Goal: Answer question/provide support: Share knowledge or assist other users

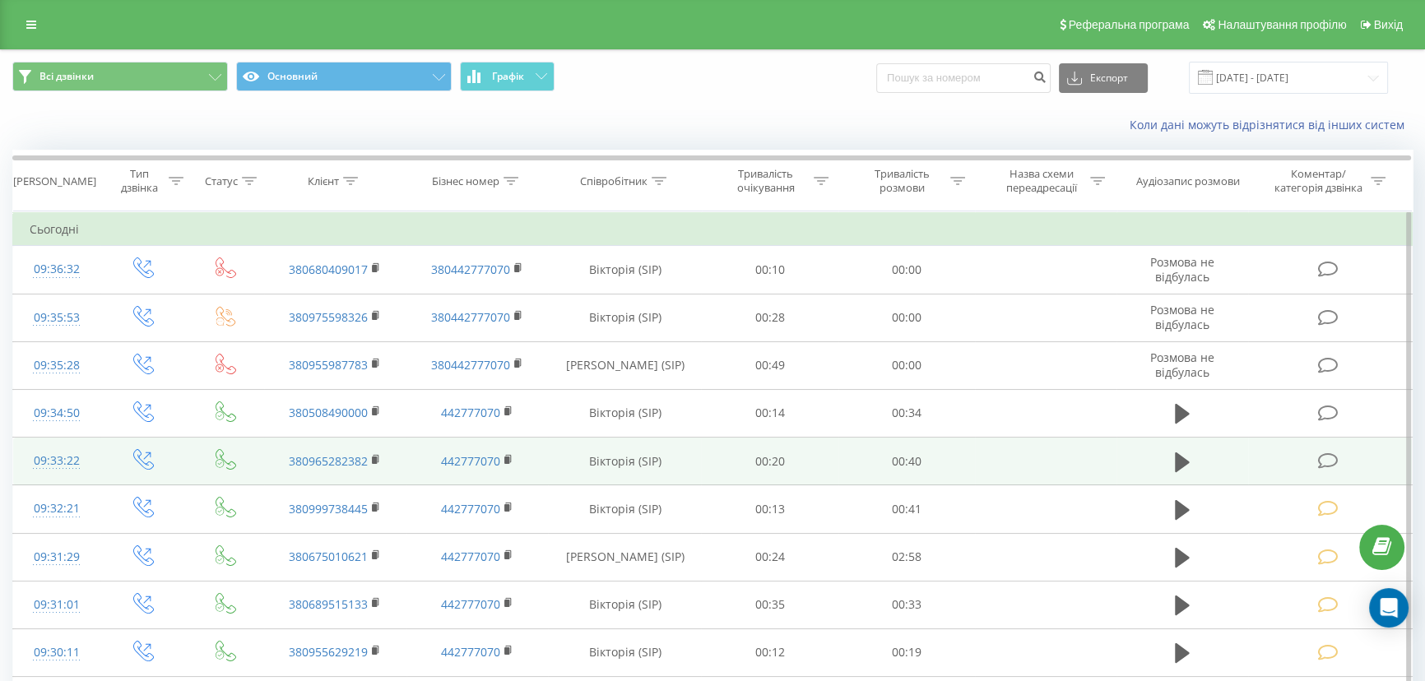
click at [1324, 455] on icon at bounding box center [1328, 461] width 21 height 17
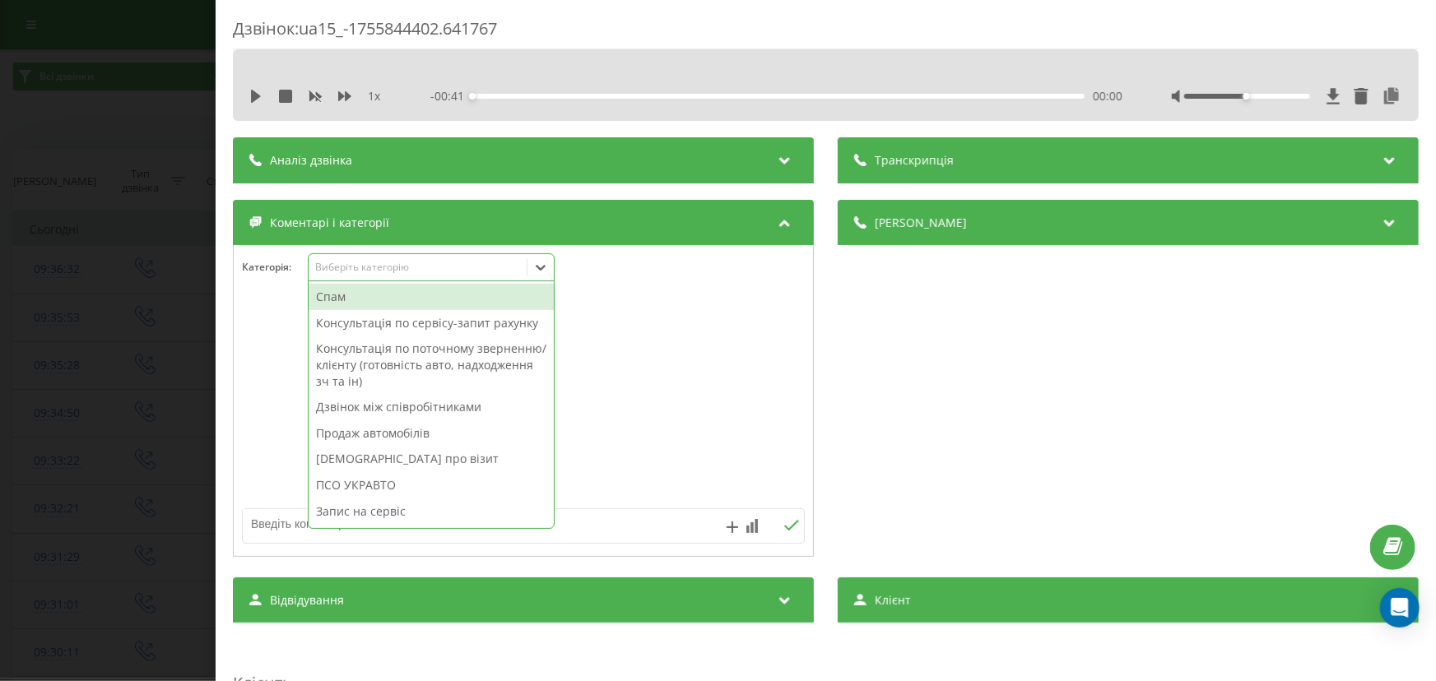
click at [381, 280] on div "Виберіть категорію" at bounding box center [431, 267] width 247 height 28
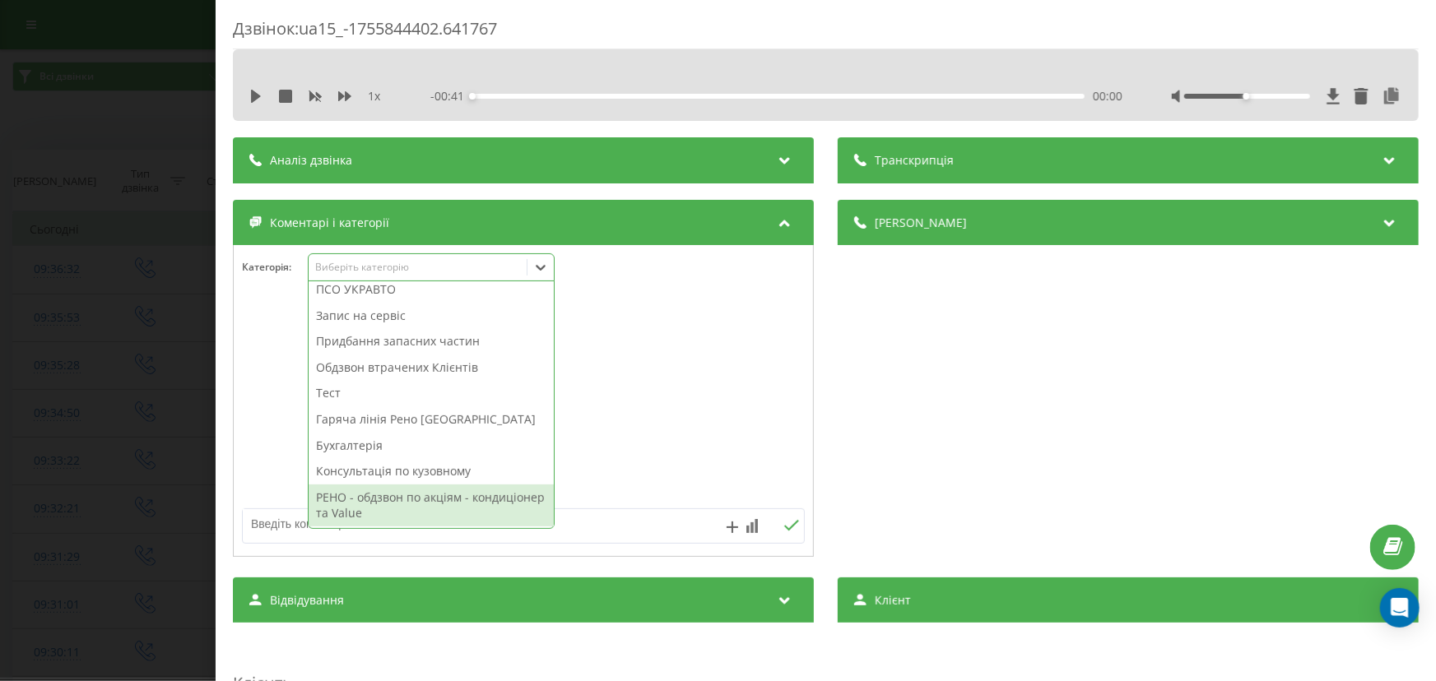
click at [402, 499] on div "РЕНО - обдзвон по акціям - кондиціонер та Value" at bounding box center [431, 506] width 245 height 42
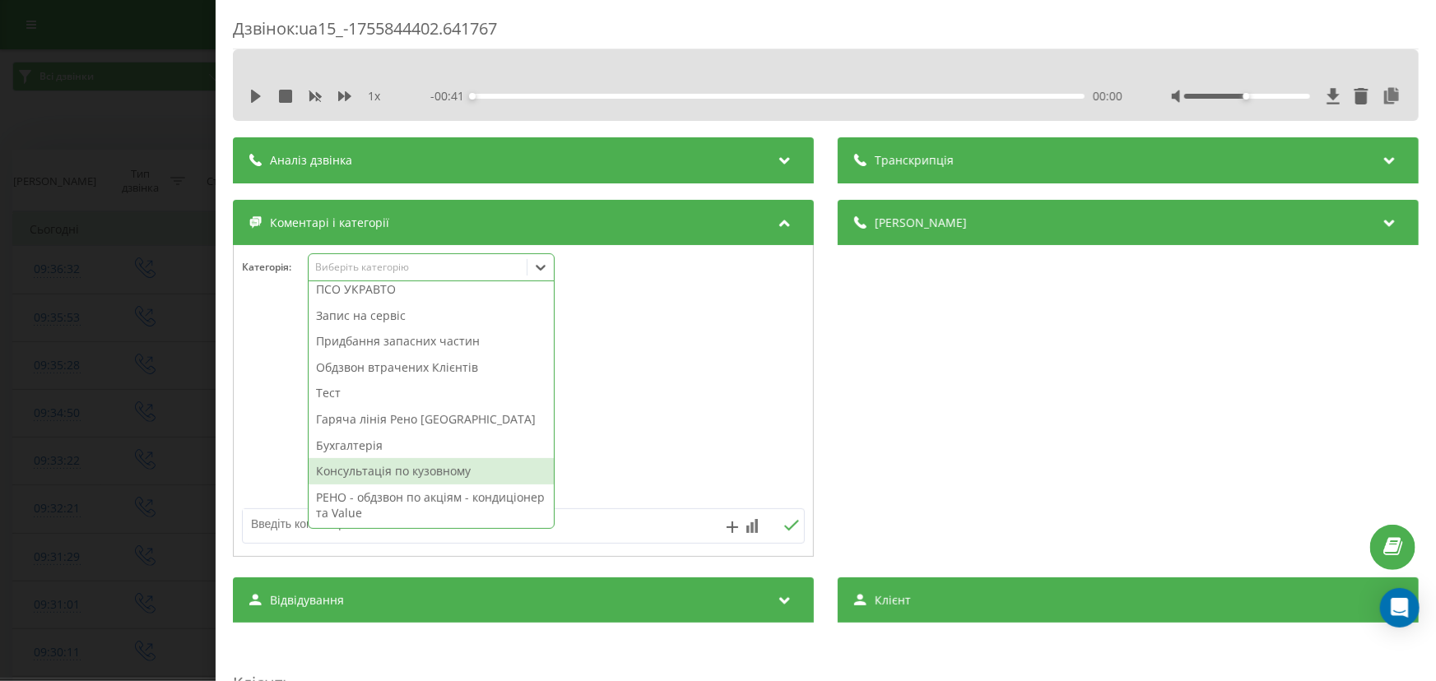
scroll to position [138, 0]
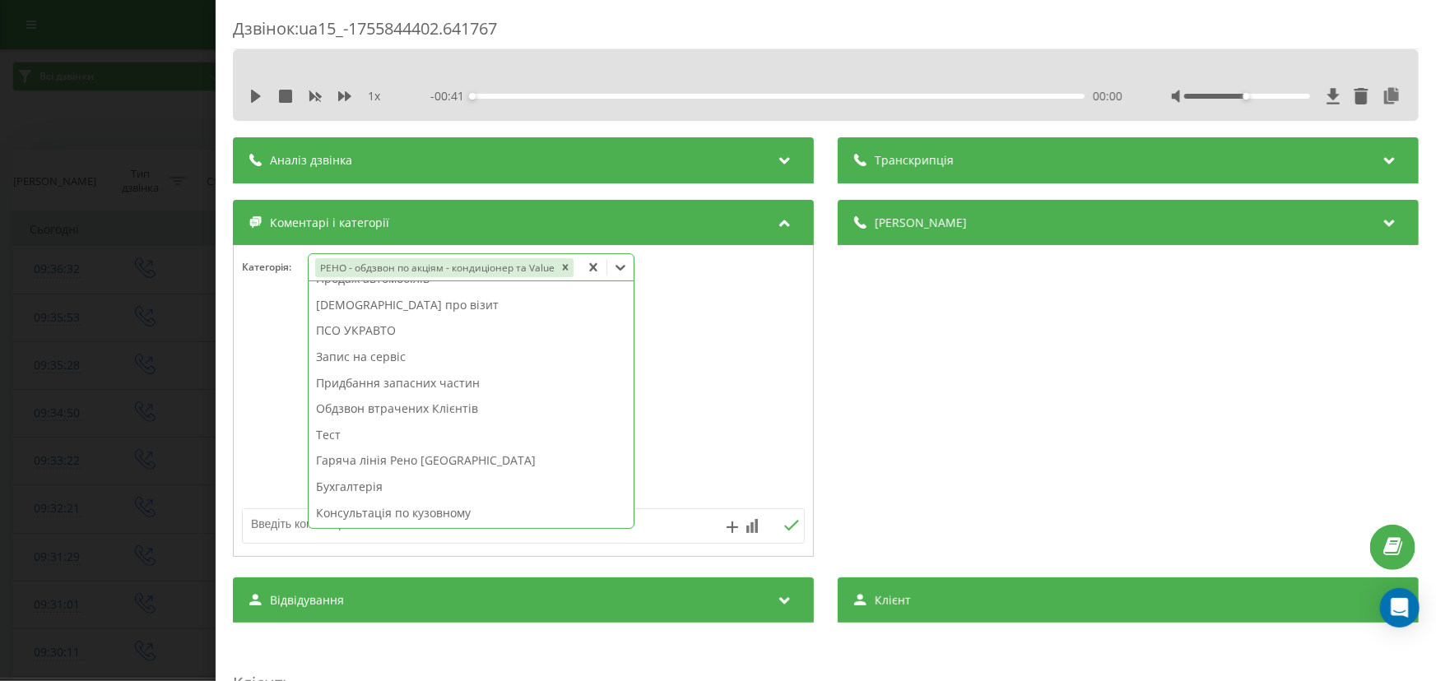
click at [121, 423] on div "Дзвінок : ua15_-1755844402.641767 1 x - 00:41 00:00 00:00 Транскрипція Для AI-а…" at bounding box center [718, 340] width 1436 height 681
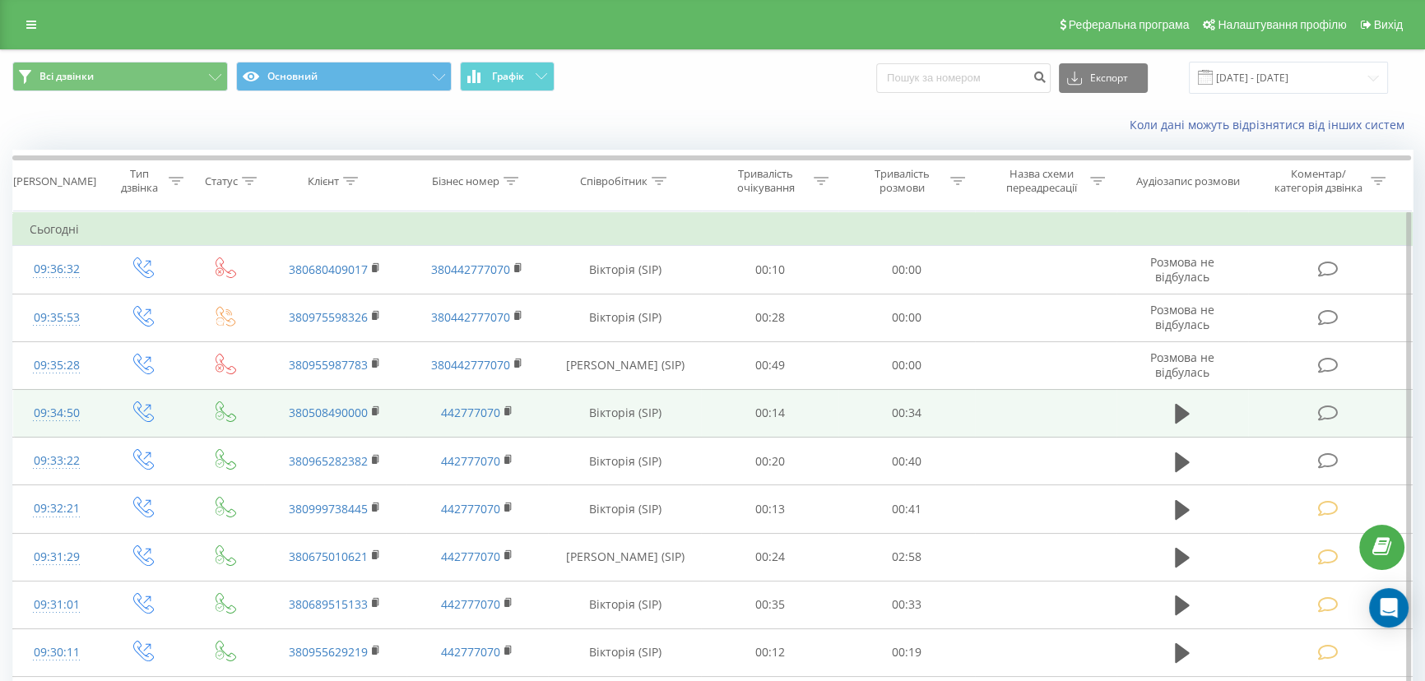
click at [1326, 410] on icon at bounding box center [1328, 413] width 21 height 17
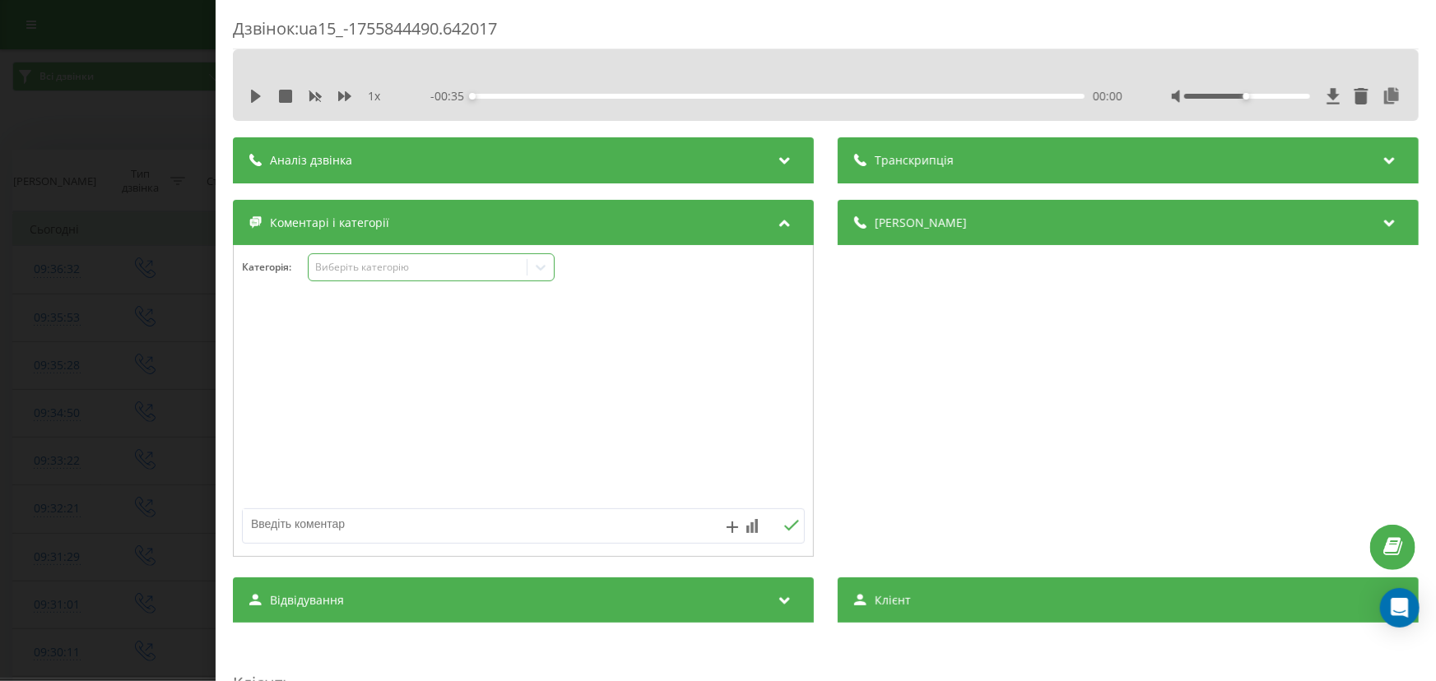
click at [492, 269] on div "Виберіть категорію" at bounding box center [417, 267] width 206 height 13
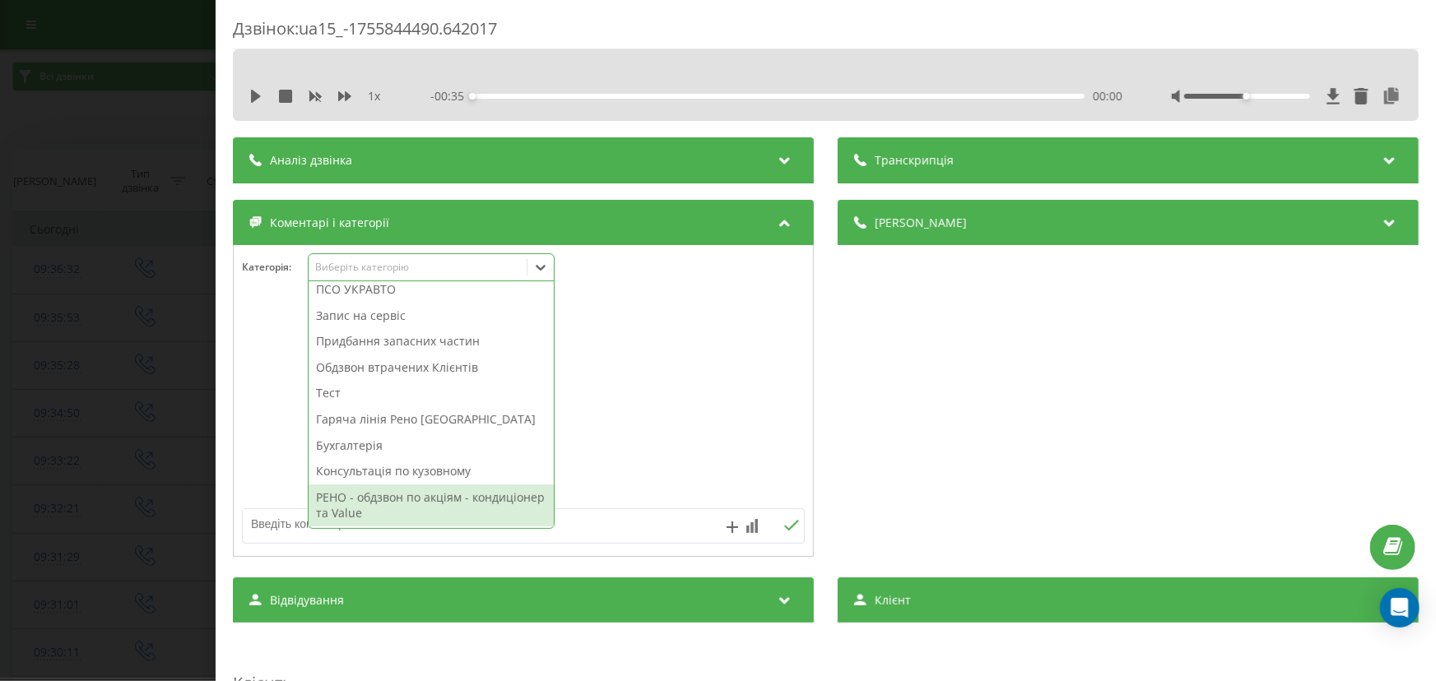
click at [402, 521] on div "РЕНО - обдзвон по акціям - кондиціонер та Value" at bounding box center [431, 506] width 245 height 42
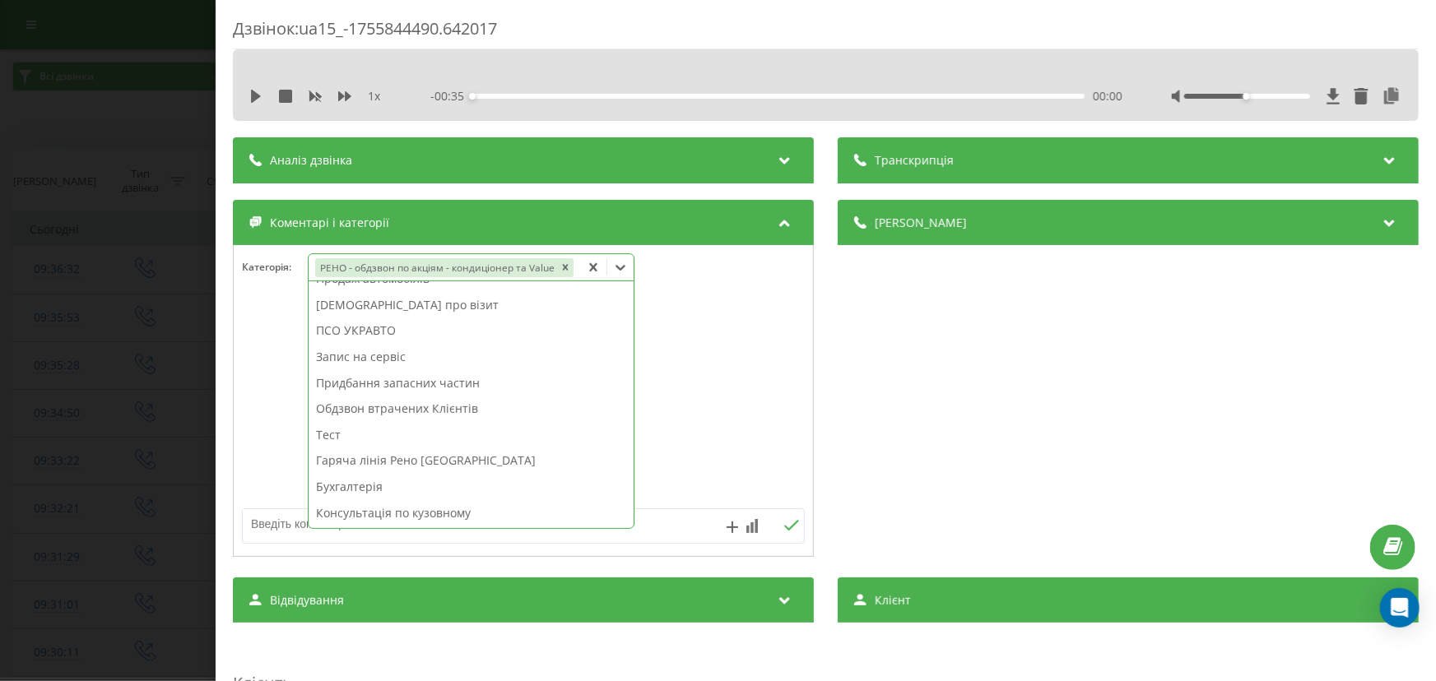
scroll to position [138, 0]
click at [172, 458] on div "Дзвінок : ua15_-1755844490.642017 1 x - 00:35 00:00 00:00 Транскрипція Для AI-а…" at bounding box center [718, 340] width 1436 height 681
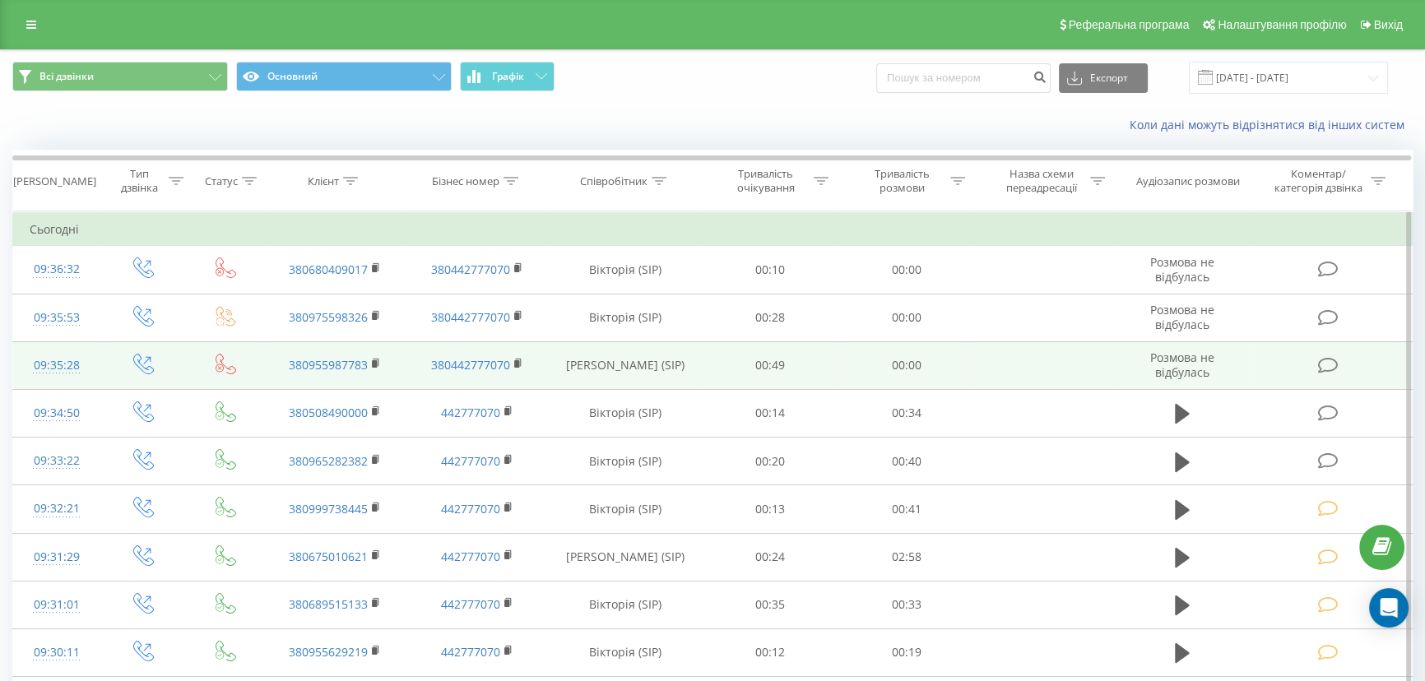
click at [1316, 359] on td at bounding box center [1330, 365] width 164 height 48
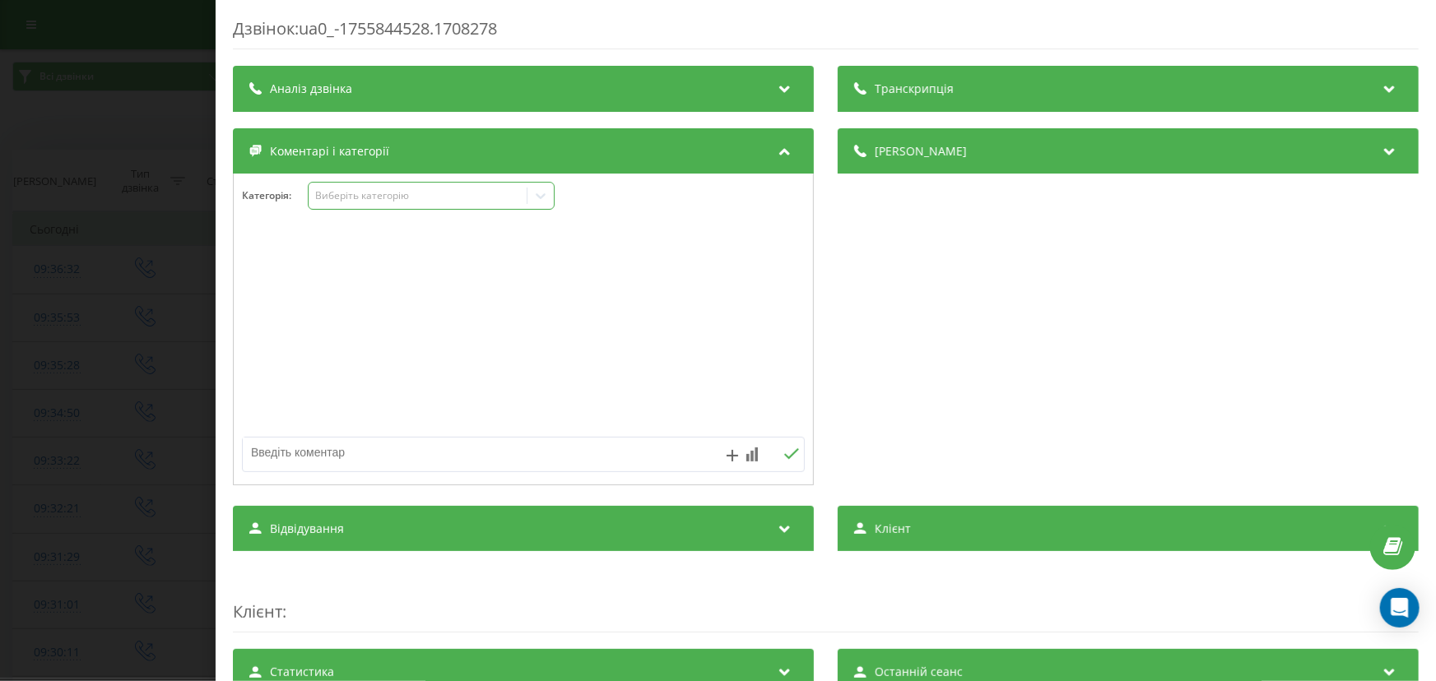
click at [451, 202] on div "Виберіть категорію" at bounding box center [417, 195] width 206 height 13
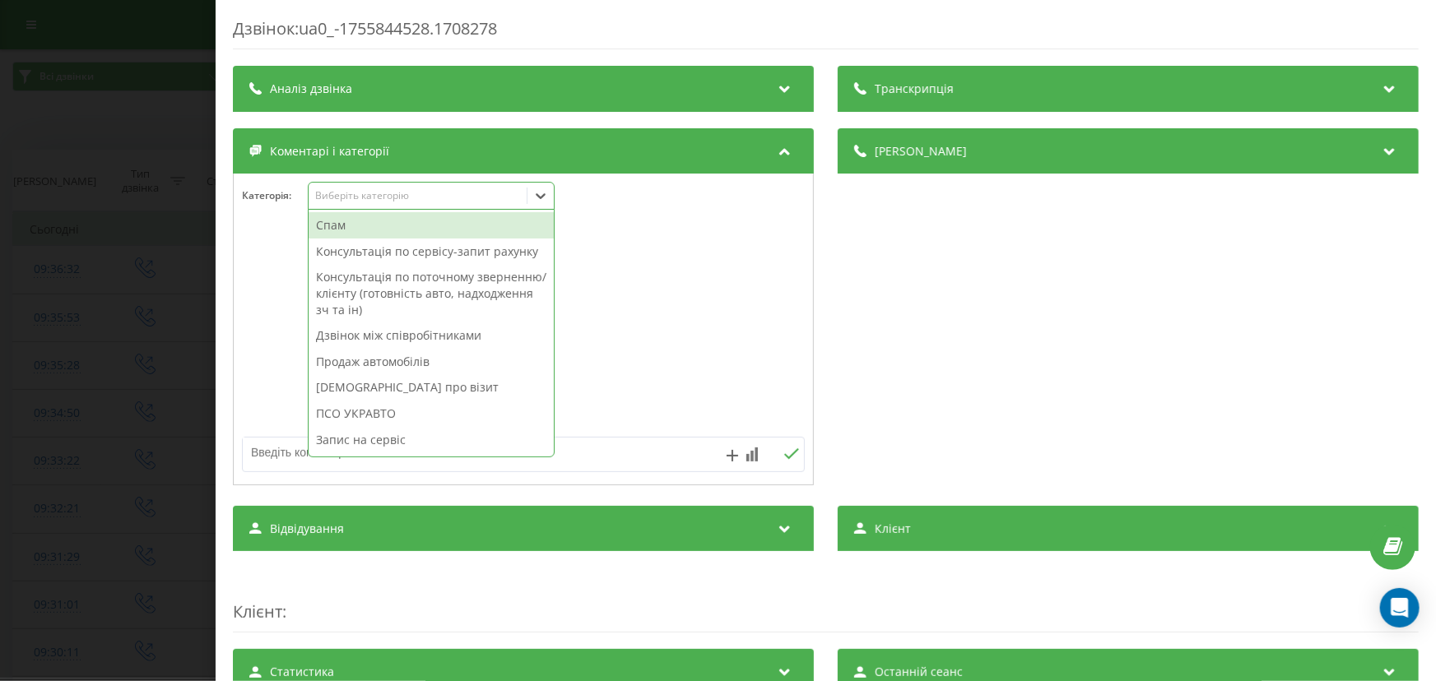
scroll to position [197, 0]
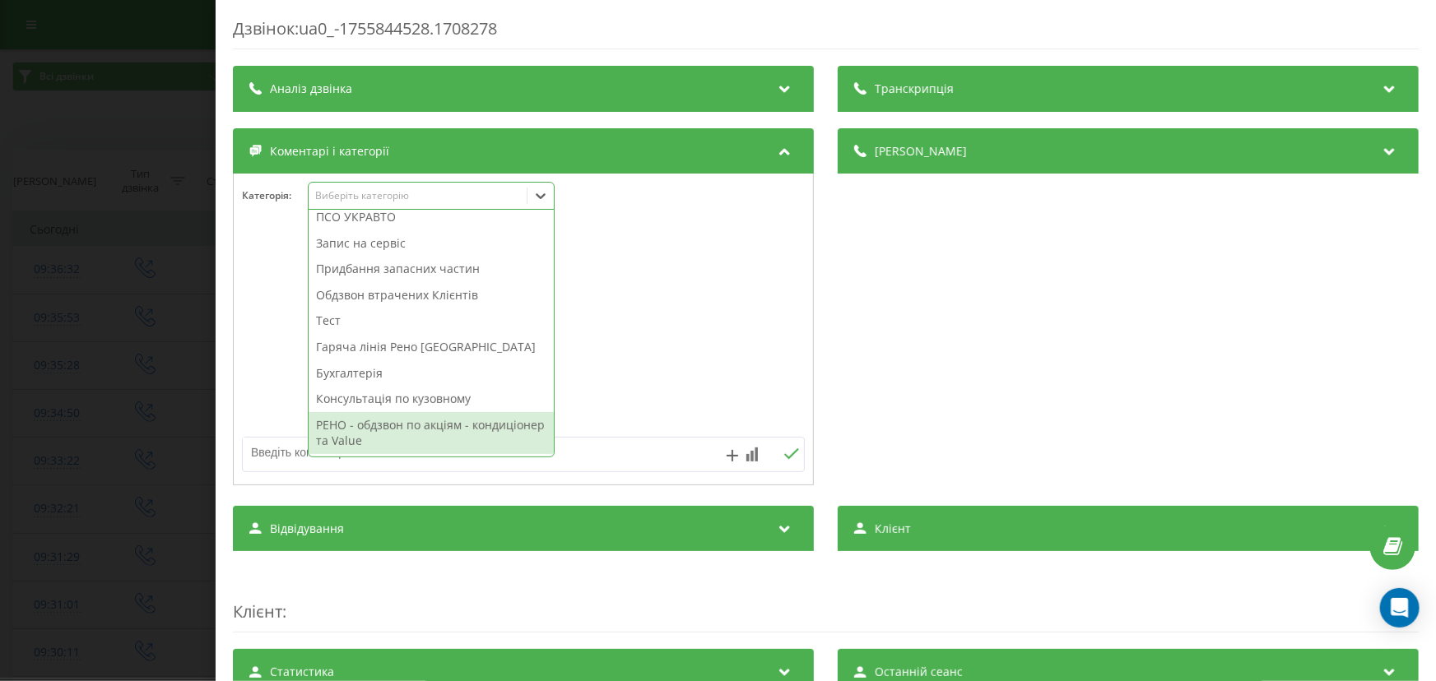
click at [409, 419] on div "РЕНО - обдзвон по акціям - кондиціонер та Value" at bounding box center [431, 433] width 245 height 42
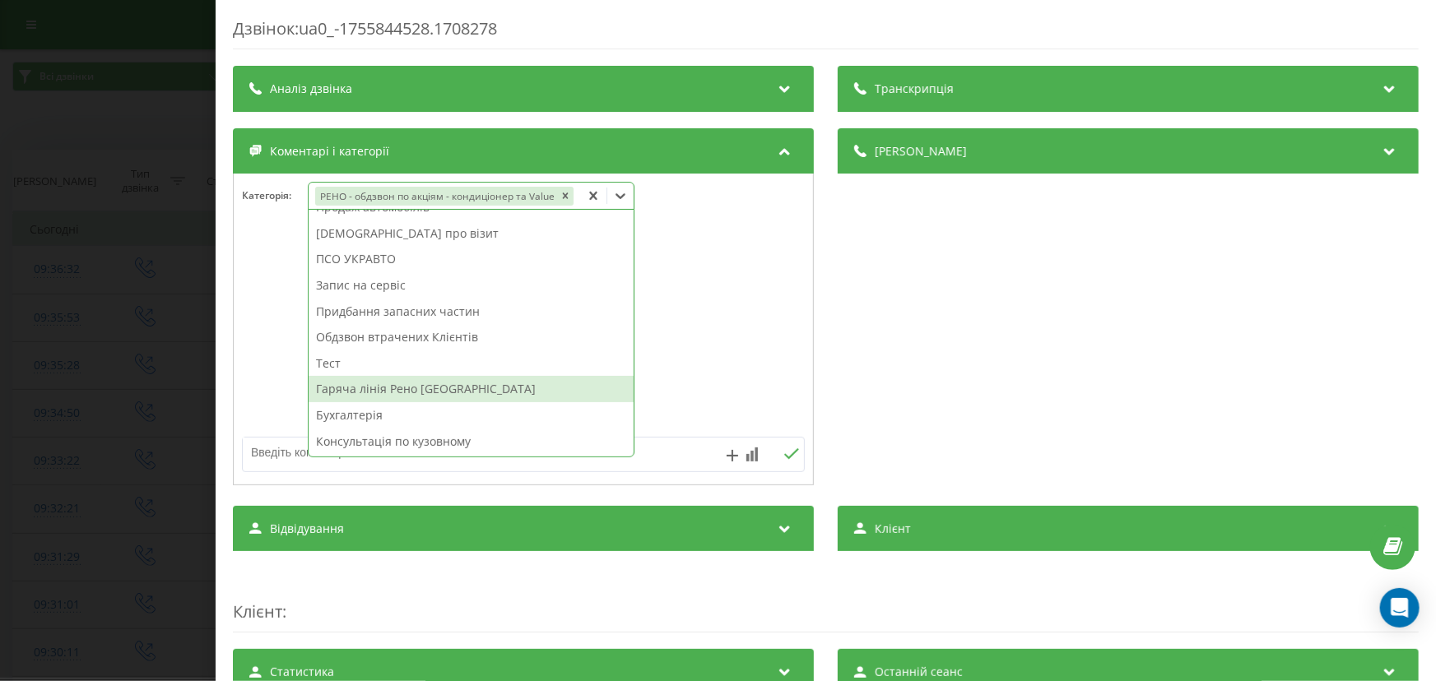
scroll to position [138, 0]
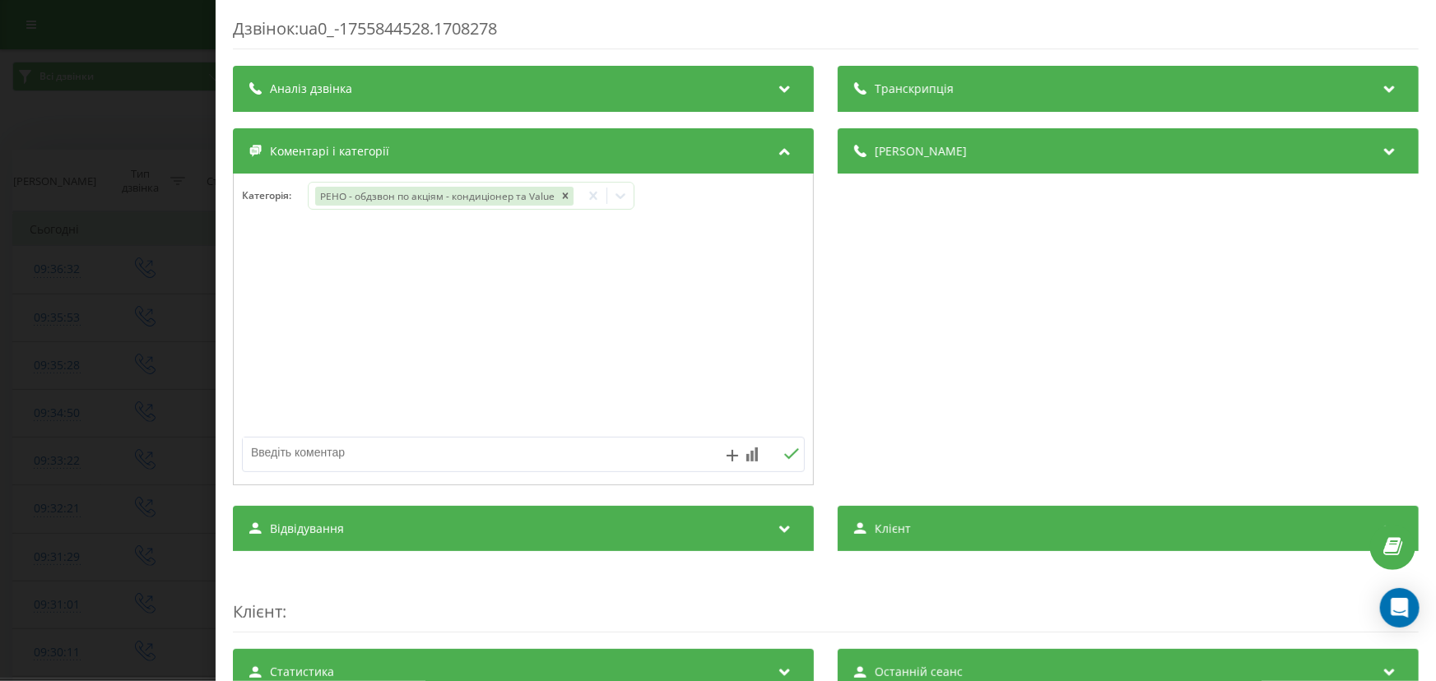
click at [60, 333] on div "Дзвінок : ua0_-1755844528.1708278 Транскрипція Для AI-аналізу майбутніх дзвінкі…" at bounding box center [718, 340] width 1436 height 681
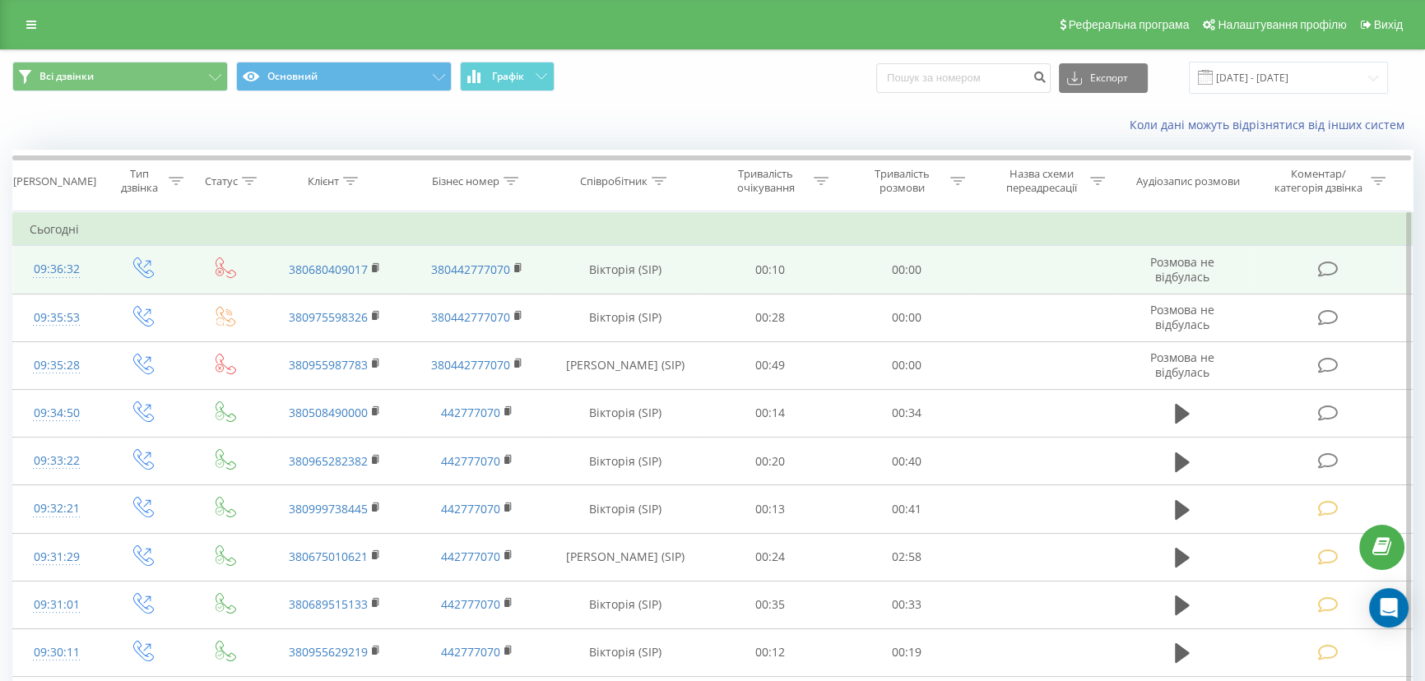
click at [1325, 267] on icon at bounding box center [1328, 269] width 21 height 17
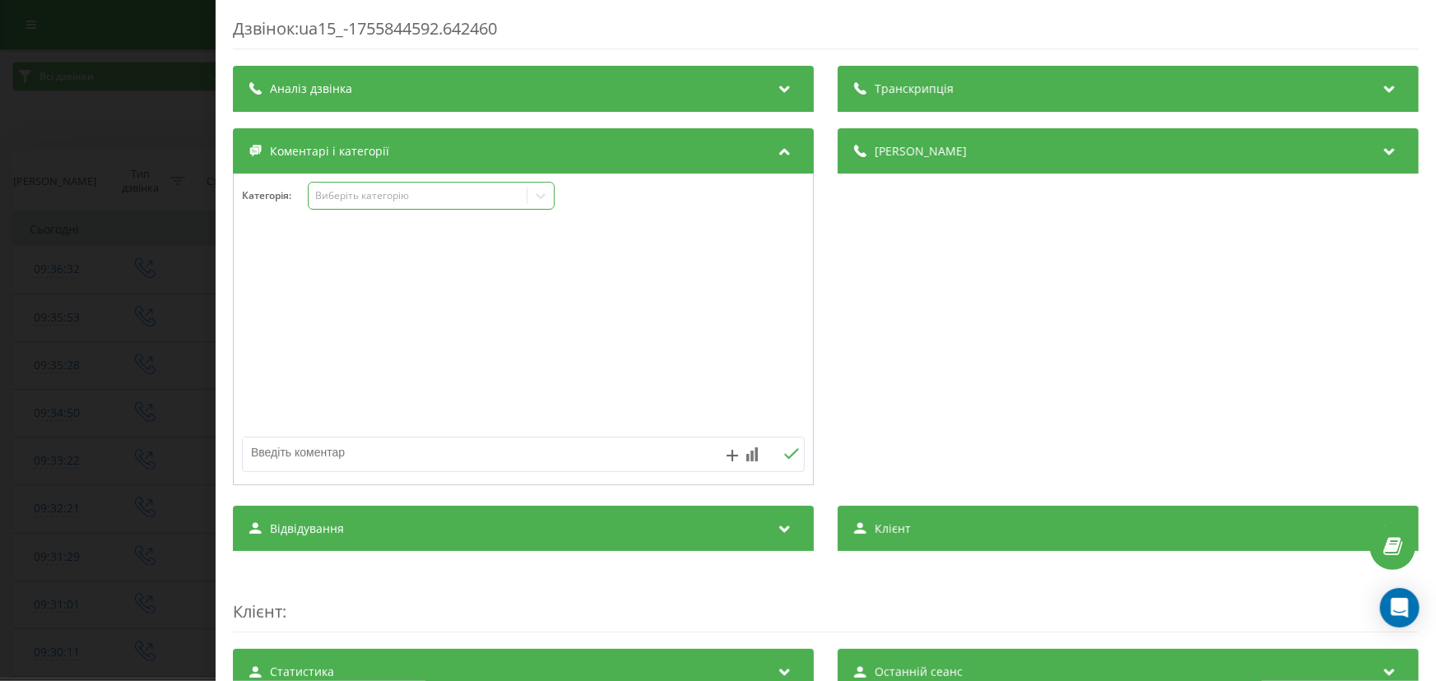
click at [342, 202] on div "Виберіть категорію" at bounding box center [417, 195] width 206 height 13
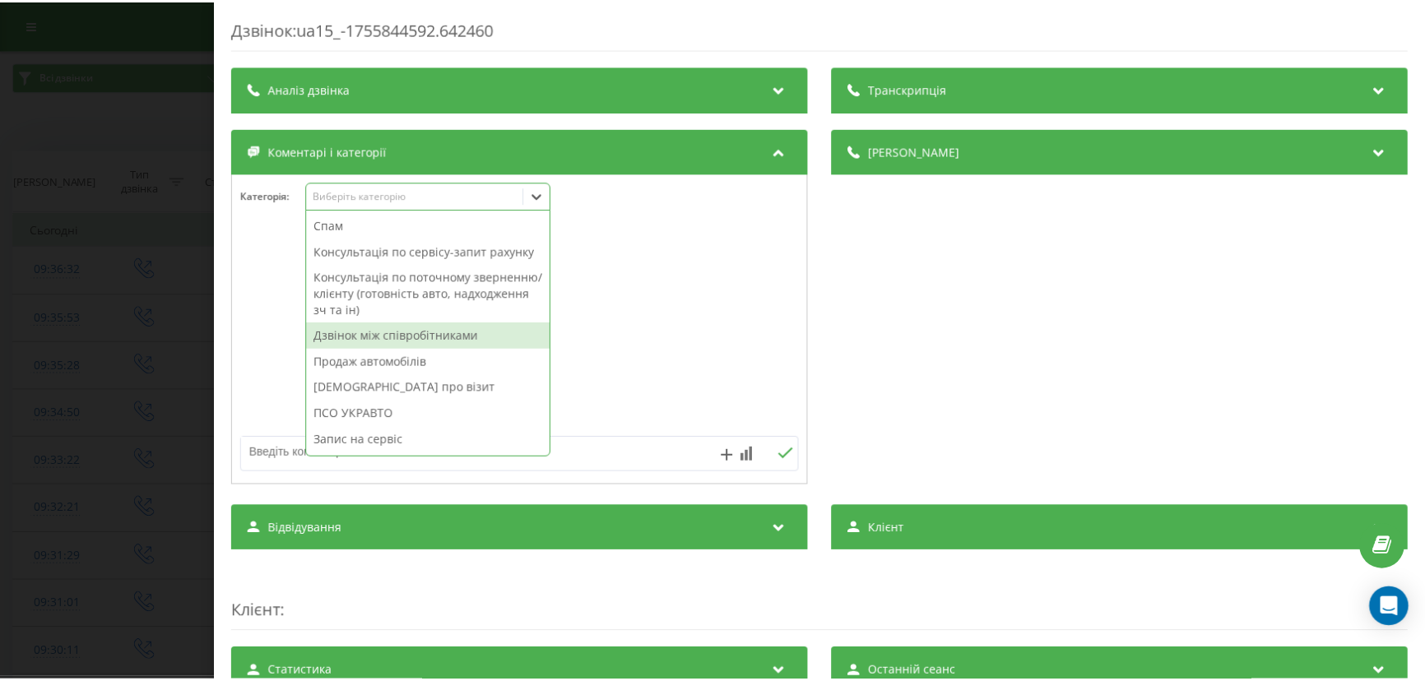
scroll to position [197, 0]
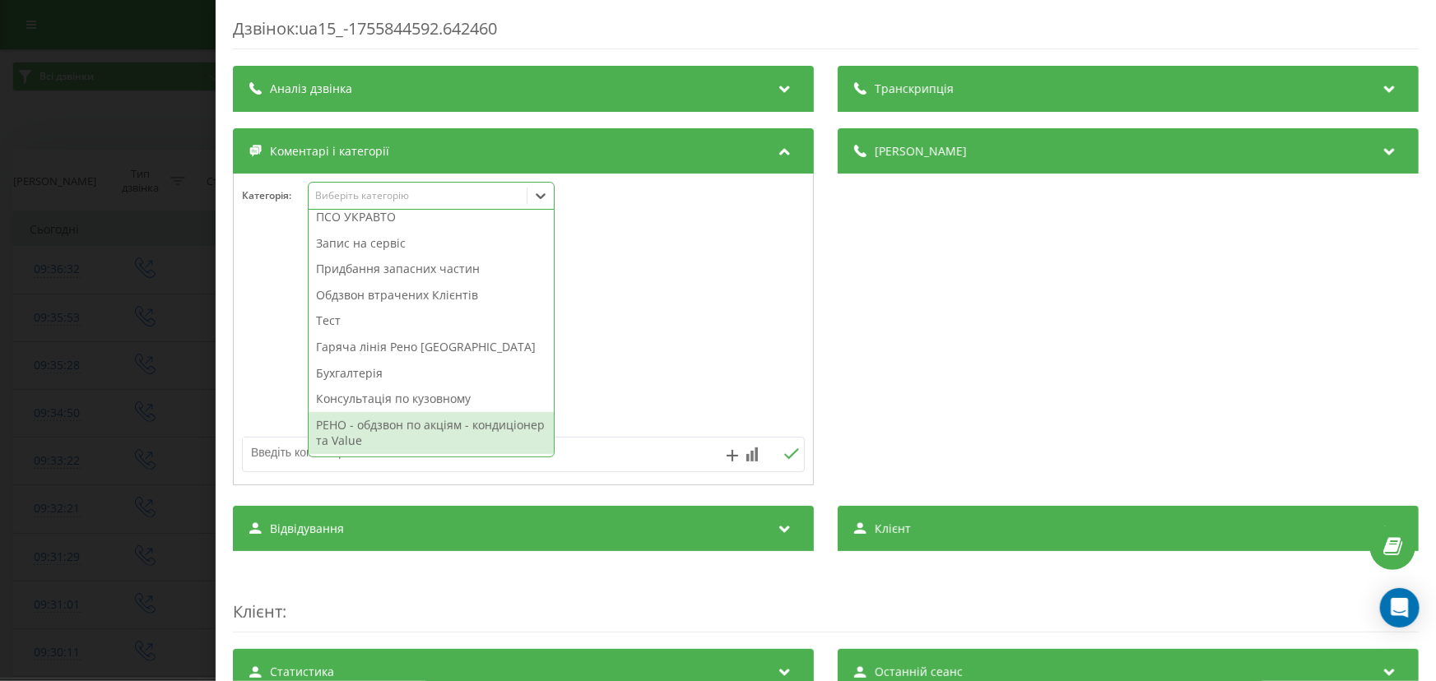
click at [363, 432] on div "РЕНО - обдзвон по акціям - кондиціонер та Value" at bounding box center [431, 433] width 245 height 42
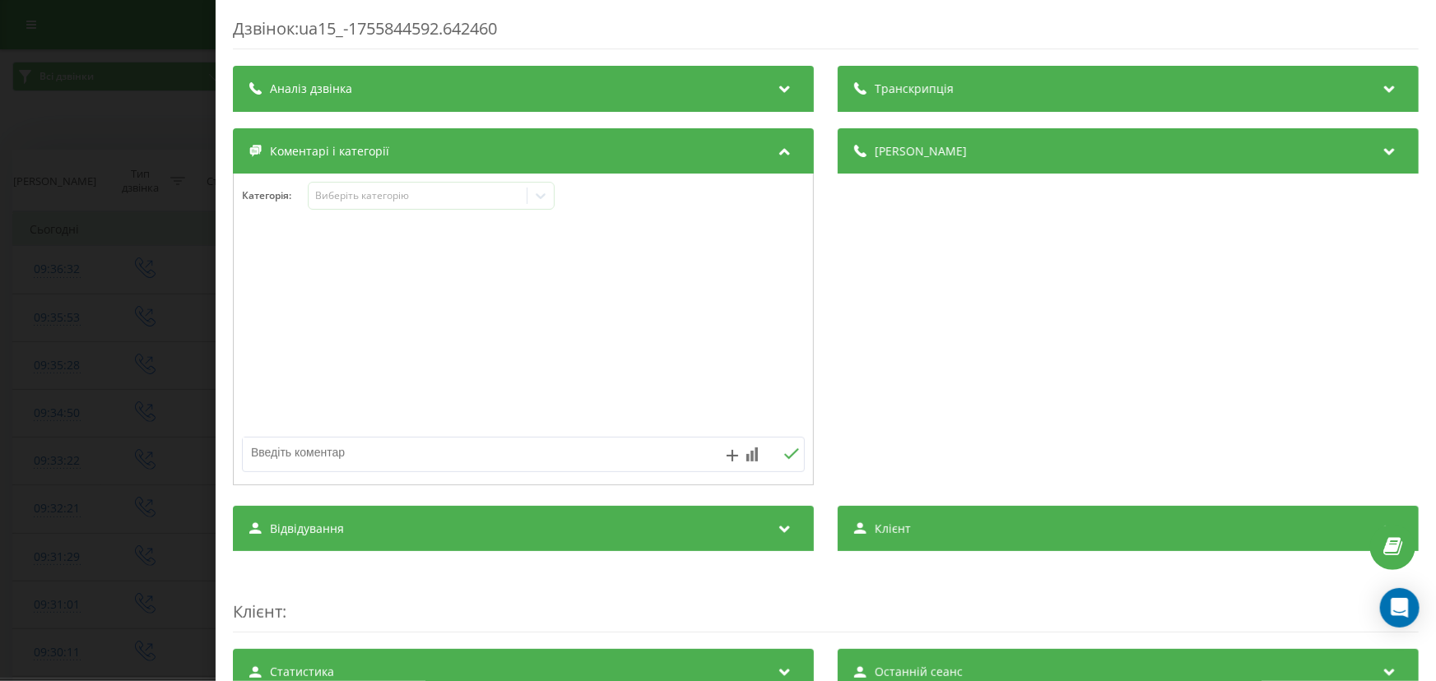
click at [90, 359] on div "Дзвінок : ua15_-1755844592.642460 Транскрипція Для AI-аналізу майбутніх дзвінкі…" at bounding box center [718, 340] width 1436 height 681
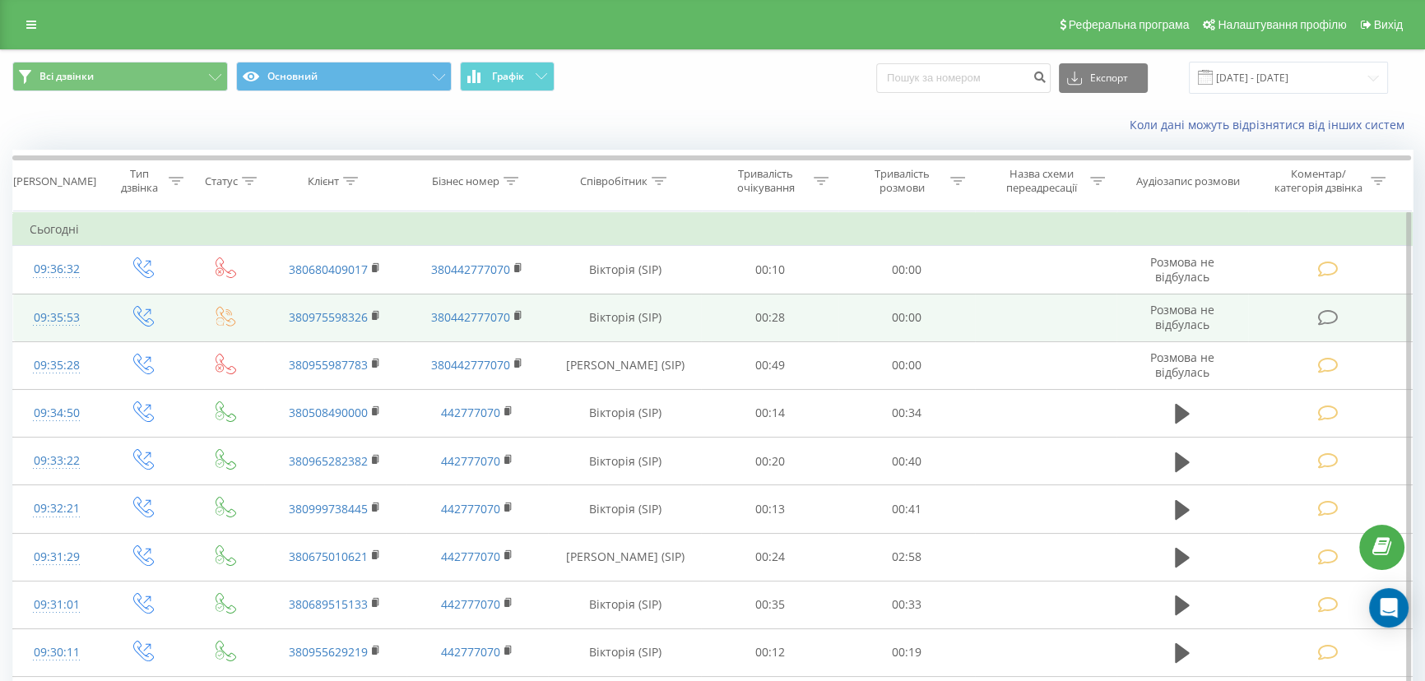
click at [1335, 316] on icon at bounding box center [1328, 317] width 21 height 17
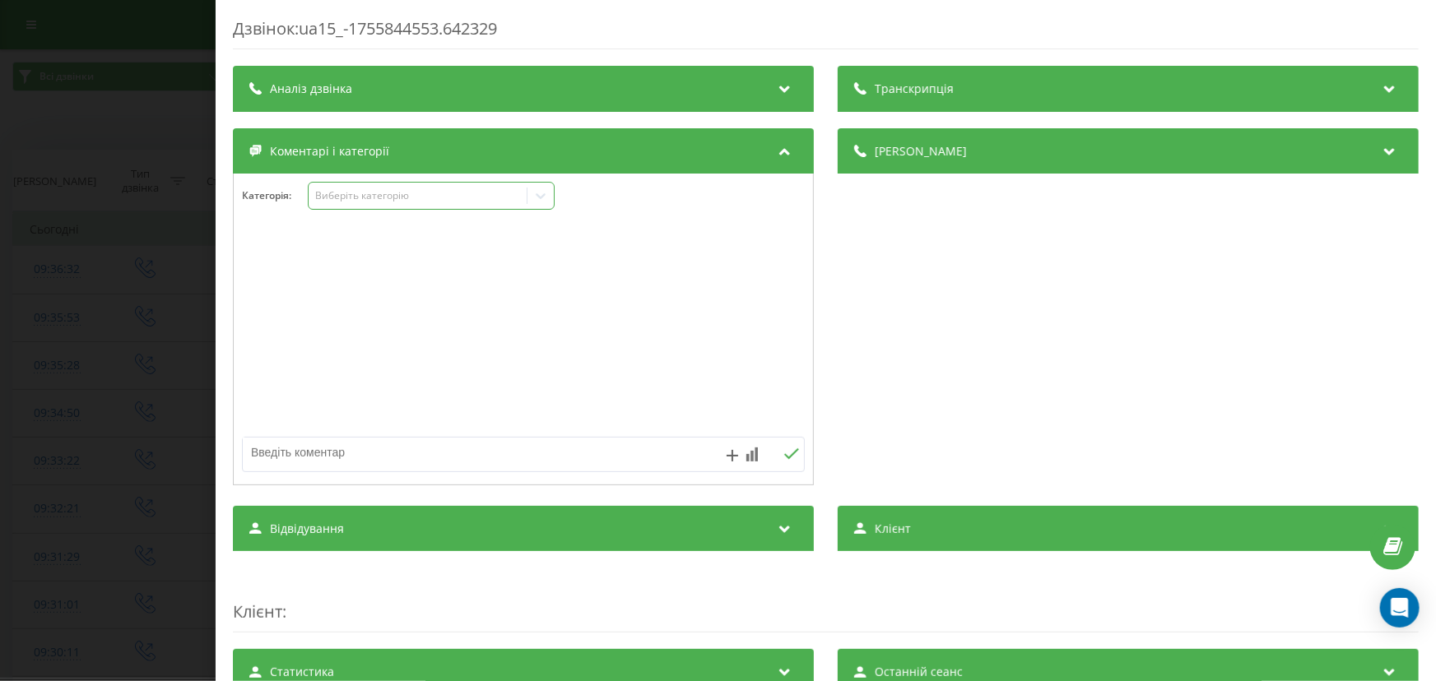
click at [369, 202] on div "Виберіть категорію" at bounding box center [417, 195] width 206 height 13
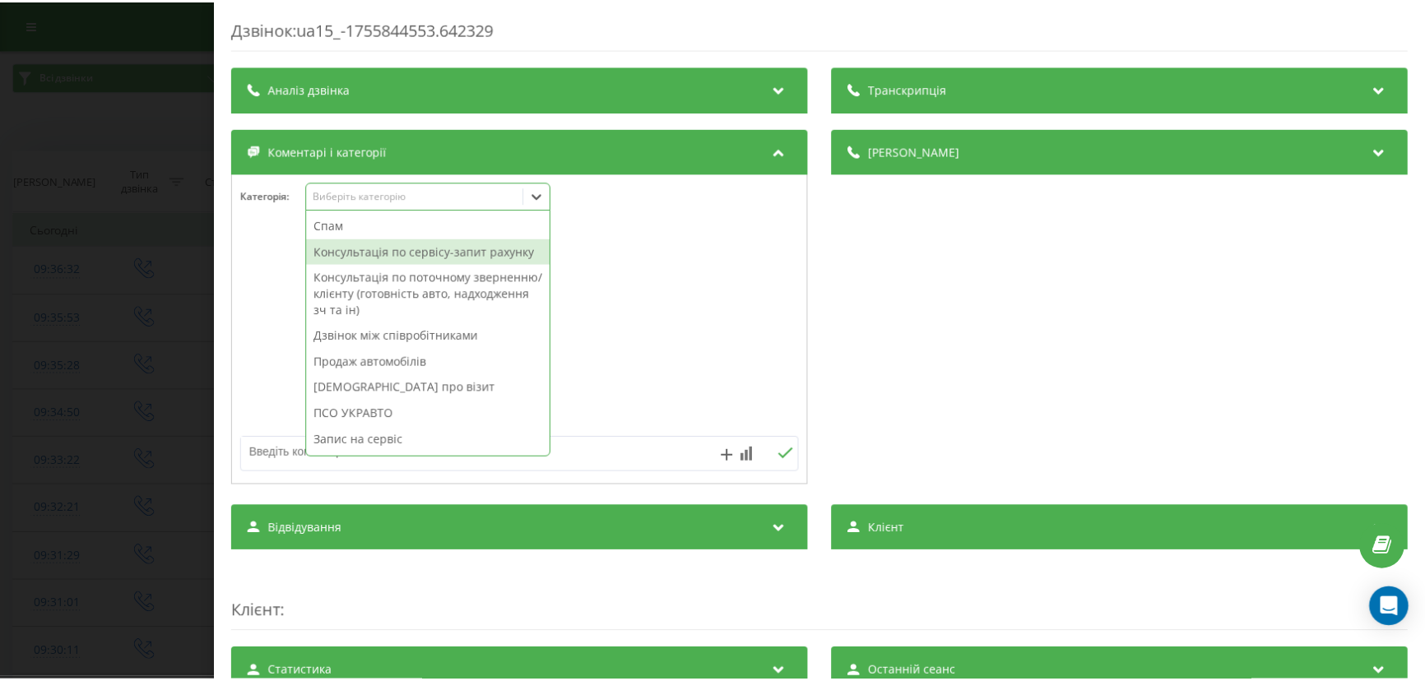
scroll to position [197, 0]
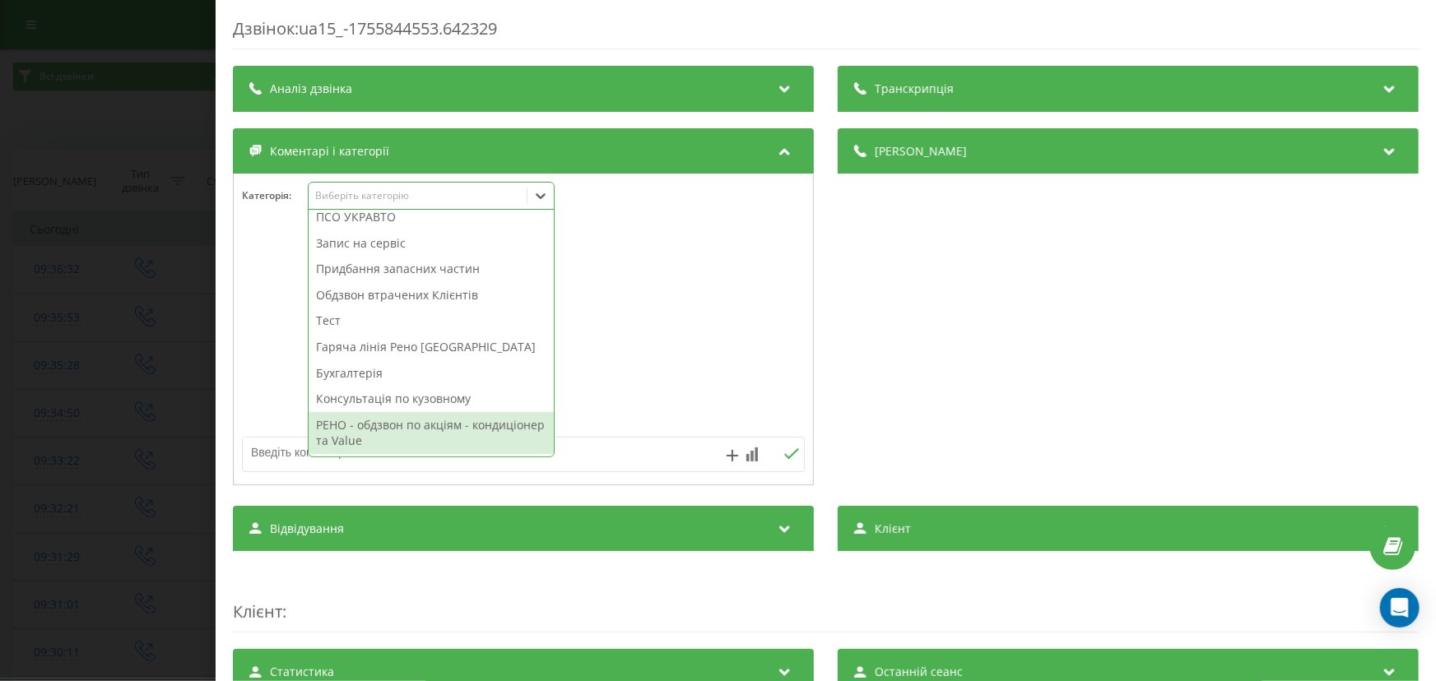
click at [372, 418] on div "РЕНО - обдзвон по акціям - кондиціонер та Value" at bounding box center [431, 433] width 245 height 42
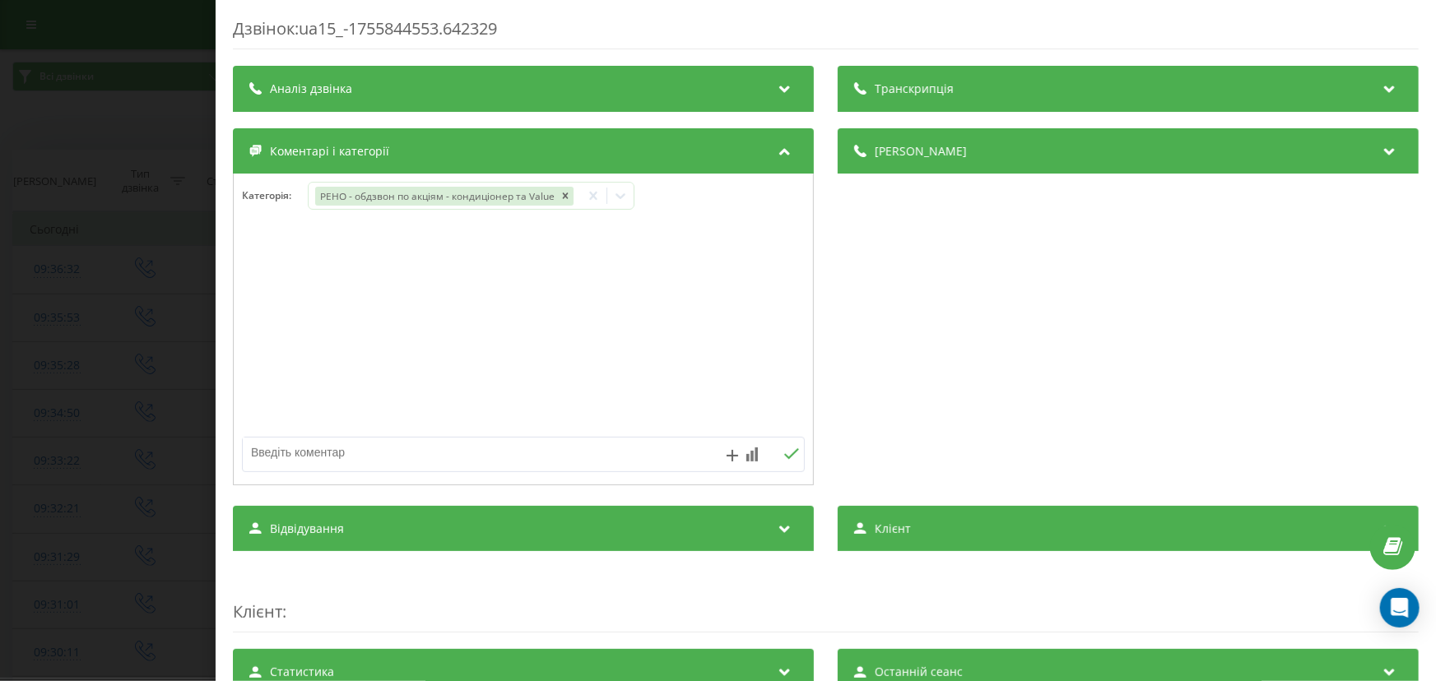
click at [189, 355] on div "Дзвінок : ua15_-1755844553.642329 Транскрипція Для AI-аналізу майбутніх дзвінкі…" at bounding box center [718, 340] width 1436 height 681
